Goal: Task Accomplishment & Management: Complete application form

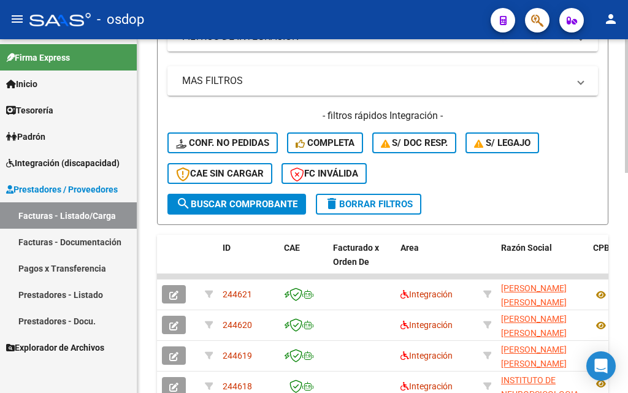
scroll to position [368, 0]
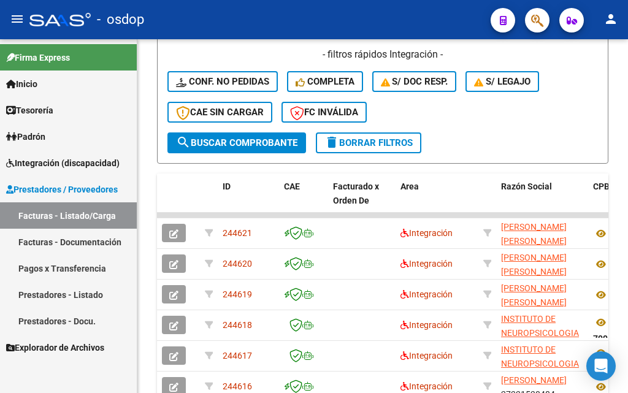
click at [62, 164] on span "Integración (discapacidad)" at bounding box center [63, 162] width 114 height 13
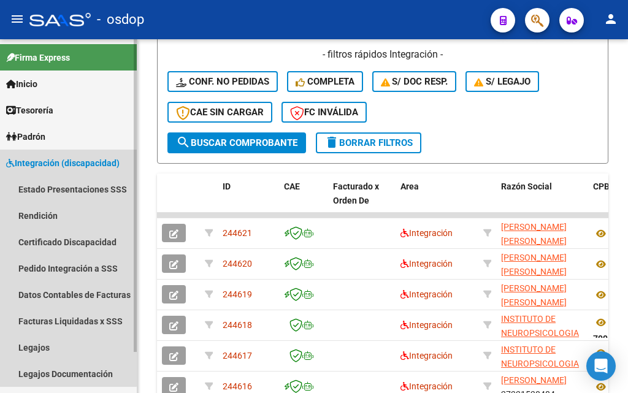
click at [63, 164] on span "Integración (discapacidad)" at bounding box center [63, 162] width 114 height 13
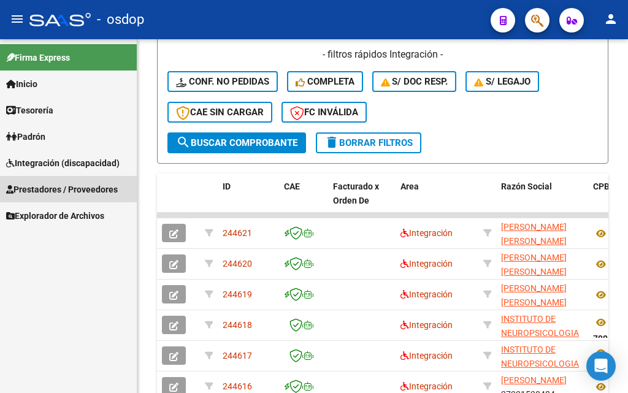
click at [39, 191] on span "Prestadores / Proveedores" at bounding box center [62, 189] width 112 height 13
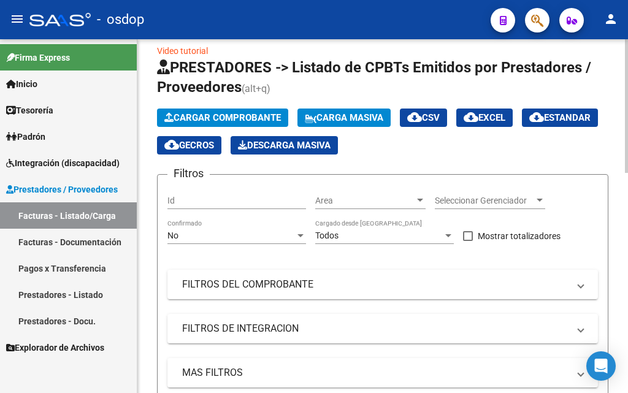
scroll to position [0, 0]
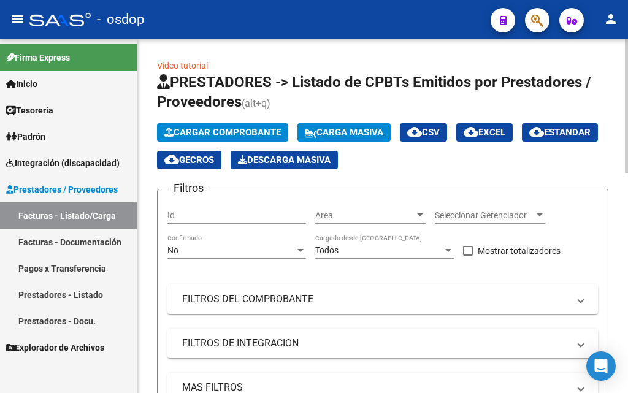
click at [202, 135] on span "Cargar Comprobante" at bounding box center [222, 132] width 117 height 11
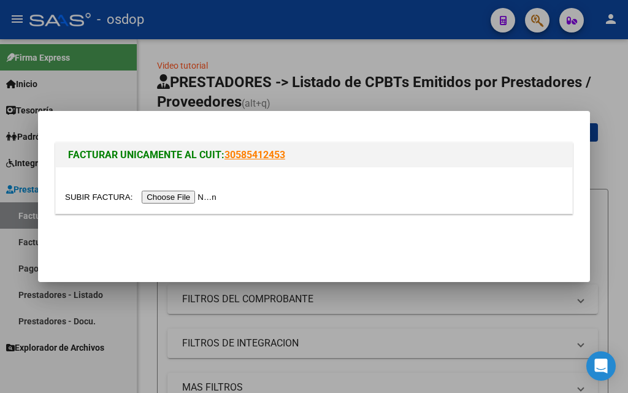
click at [177, 194] on input "file" at bounding box center [142, 197] width 155 height 13
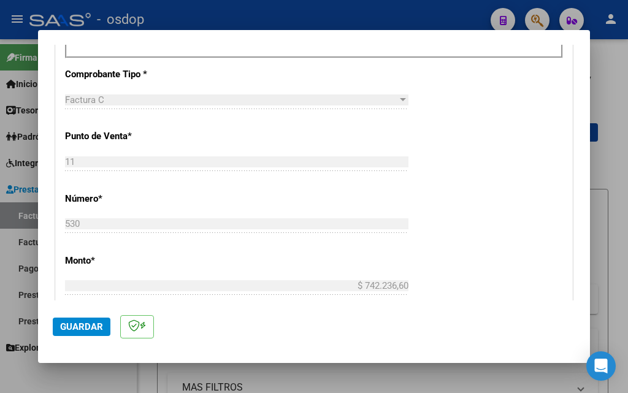
scroll to position [300, 0]
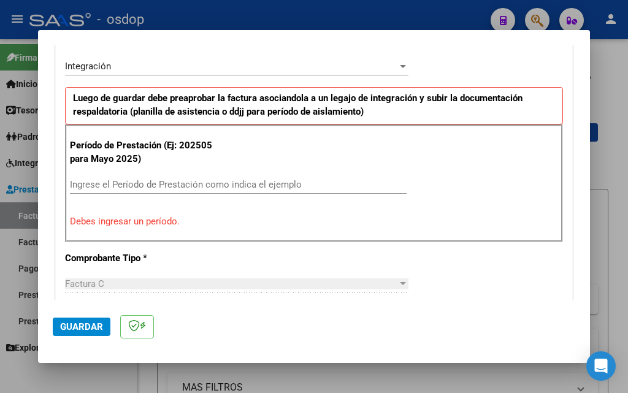
click at [121, 177] on div "Ingrese el Período de Prestación como indica el ejemplo" at bounding box center [238, 184] width 337 height 18
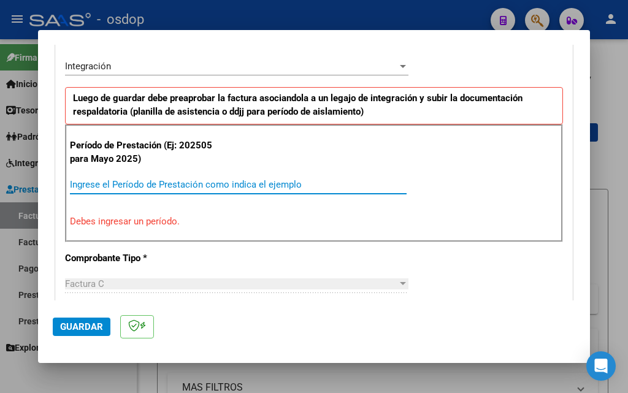
drag, startPoint x: 115, startPoint y: 182, endPoint x: 120, endPoint y: 177, distance: 6.5
click at [117, 181] on input "Ingrese el Período de Prestación como indica el ejemplo" at bounding box center [238, 184] width 337 height 11
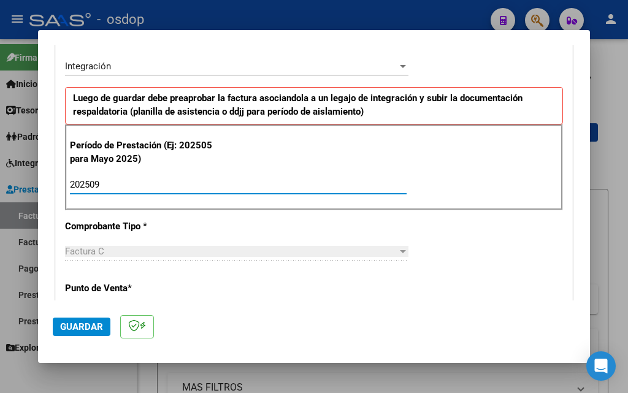
type input "202509"
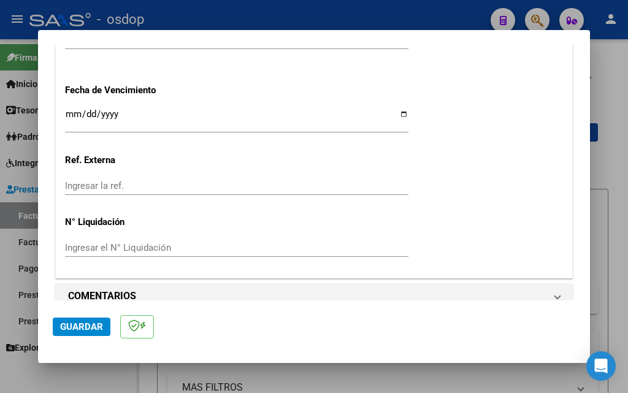
scroll to position [931, 0]
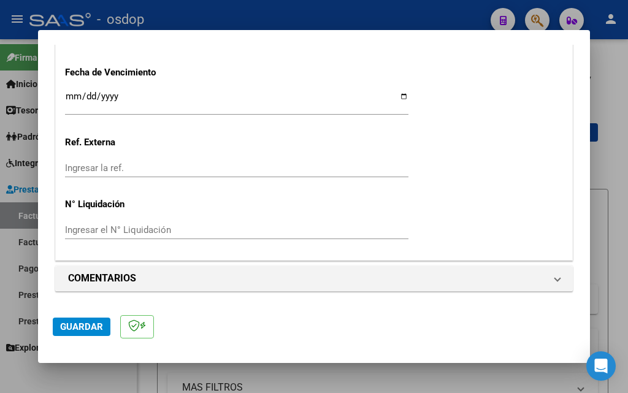
click at [79, 328] on span "Guardar" at bounding box center [81, 327] width 43 height 11
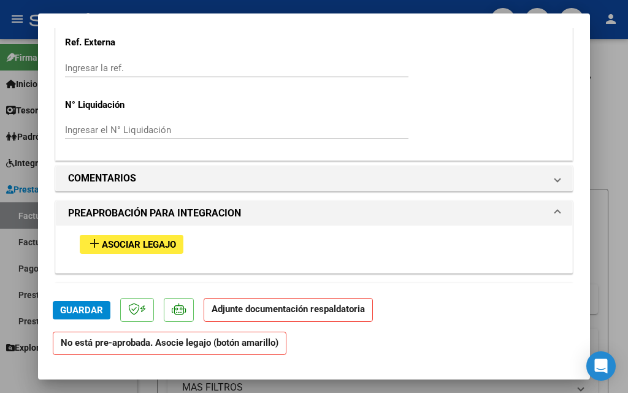
scroll to position [1104, 0]
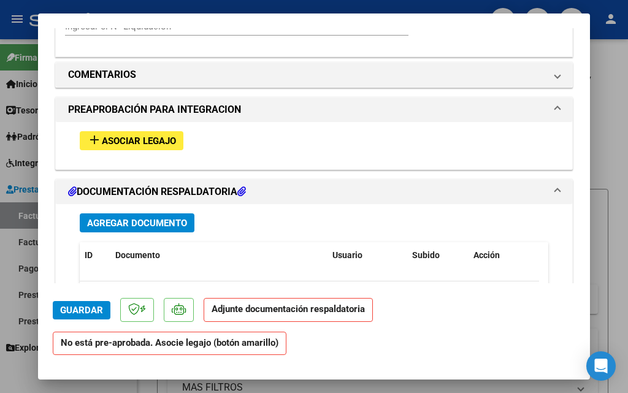
click at [152, 138] on span "Asociar Legajo" at bounding box center [139, 141] width 74 height 11
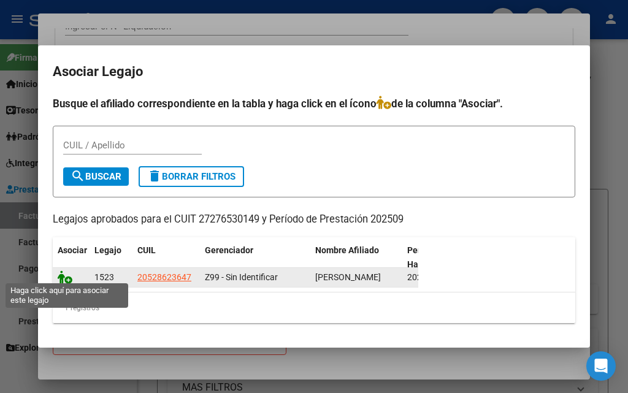
click at [60, 273] on icon at bounding box center [65, 277] width 15 height 13
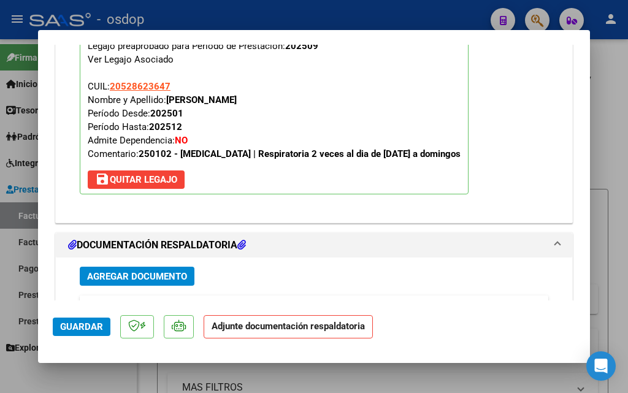
scroll to position [1320, 0]
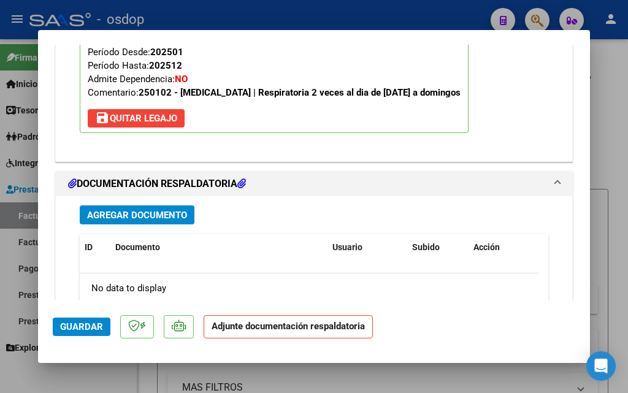
click at [246, 180] on icon at bounding box center [241, 184] width 9 height 10
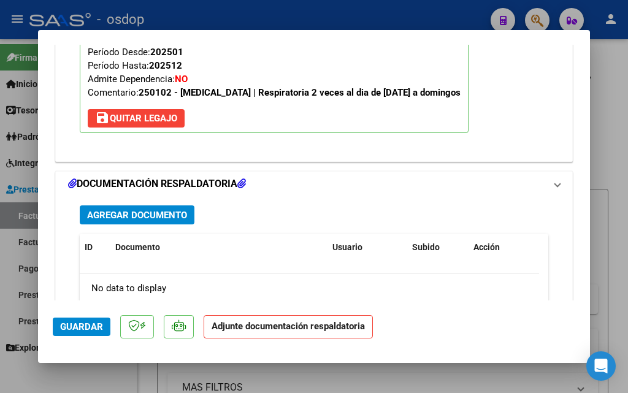
scroll to position [1226, 0]
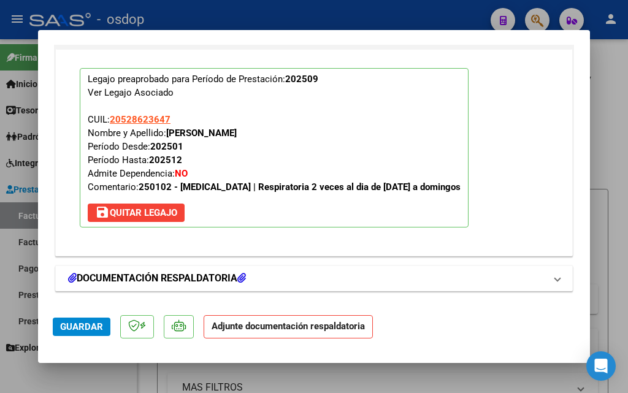
click at [244, 277] on icon at bounding box center [241, 278] width 9 height 10
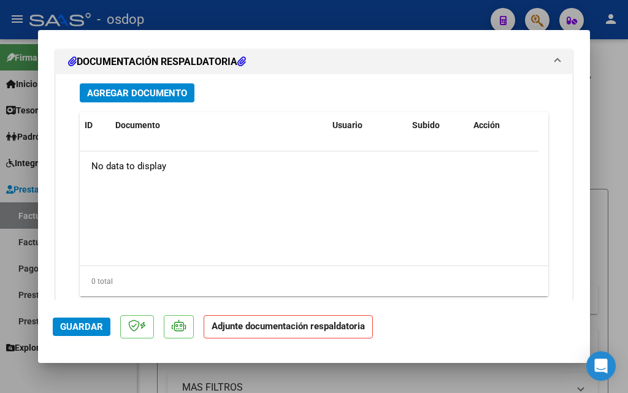
scroll to position [1443, 0]
click at [154, 94] on span "Agregar Documento" at bounding box center [137, 92] width 100 height 11
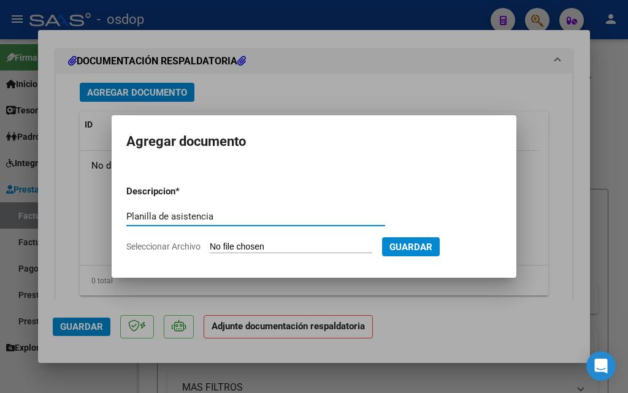
type input "Planilla de asistencia"
click at [291, 245] on input "Seleccionar Archivo" at bounding box center [291, 248] width 163 height 12
type input "C:\fakepath\[PERSON_NAME] septiembre .pdf"
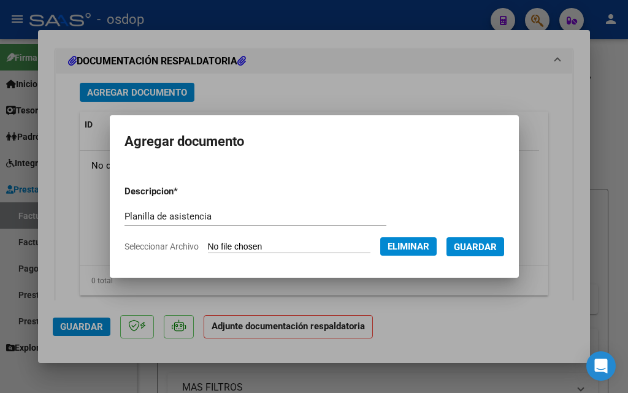
click at [485, 247] on span "Guardar" at bounding box center [475, 247] width 43 height 11
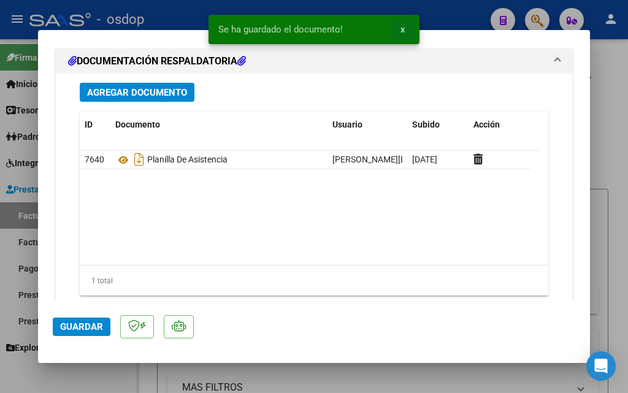
click at [400, 28] on button "x" at bounding box center [403, 29] width 24 height 22
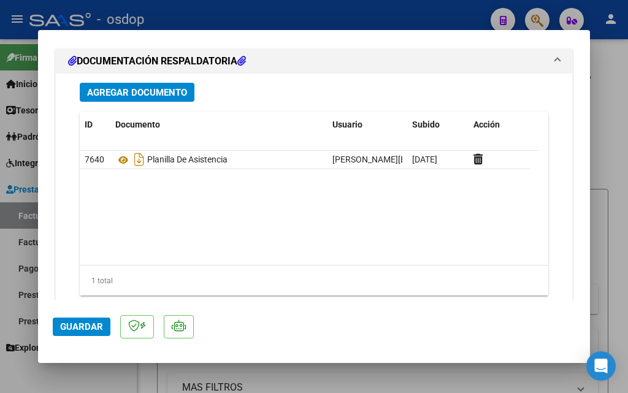
scroll to position [1477, 0]
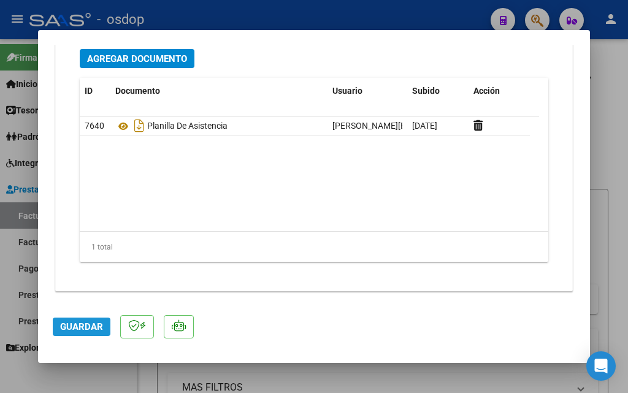
click at [85, 326] on span "Guardar" at bounding box center [81, 327] width 43 height 11
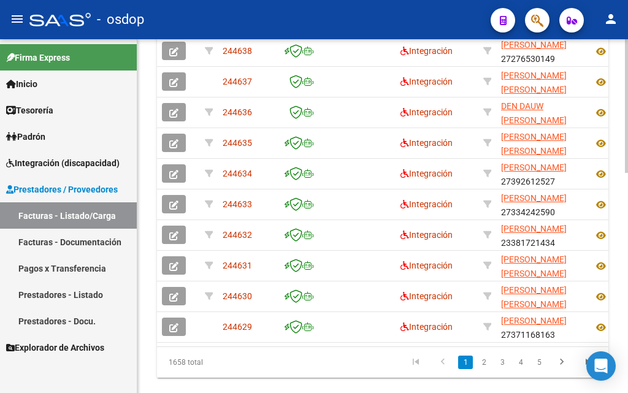
scroll to position [541, 0]
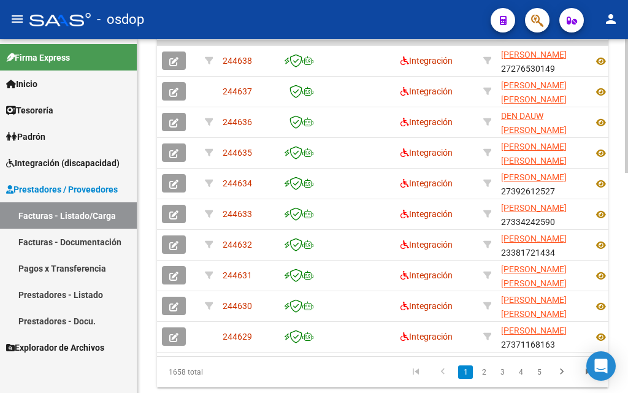
click at [626, 332] on div at bounding box center [626, 314] width 3 height 134
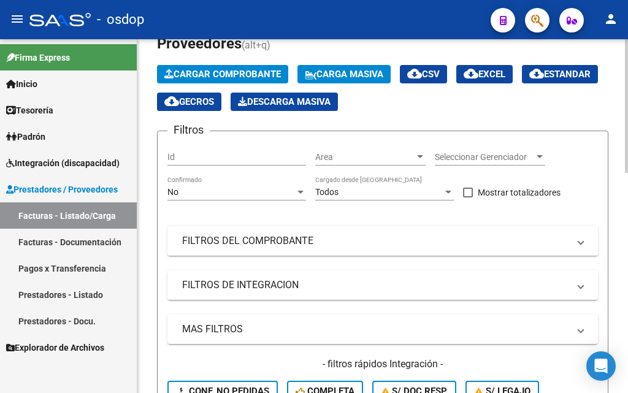
scroll to position [50, 0]
